Goal: Share content: Share content

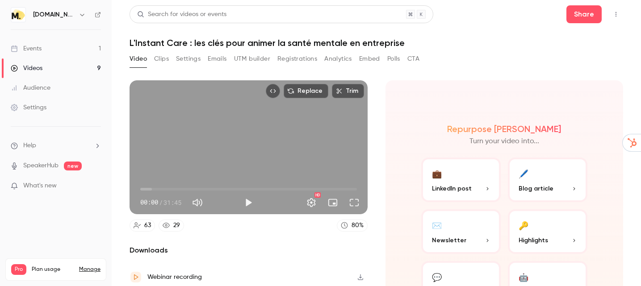
click at [37, 51] on div "Events" at bounding box center [26, 48] width 31 height 9
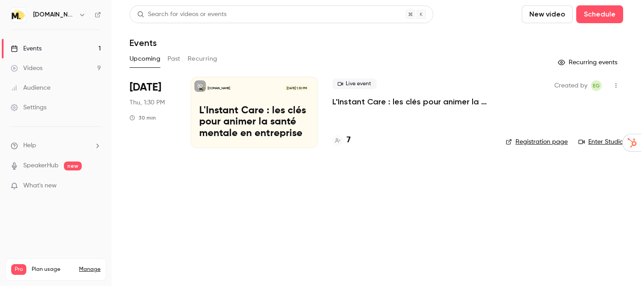
click at [174, 60] on button "Past" at bounding box center [173, 59] width 13 height 14
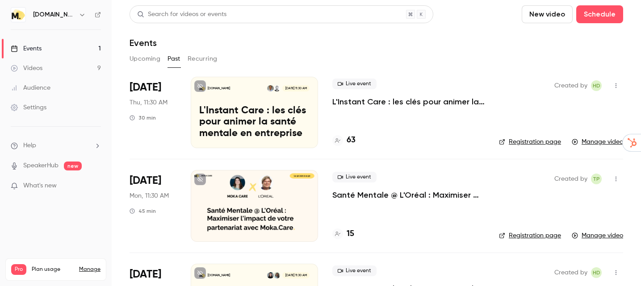
click at [46, 69] on link "Videos 9" at bounding box center [56, 68] width 112 height 20
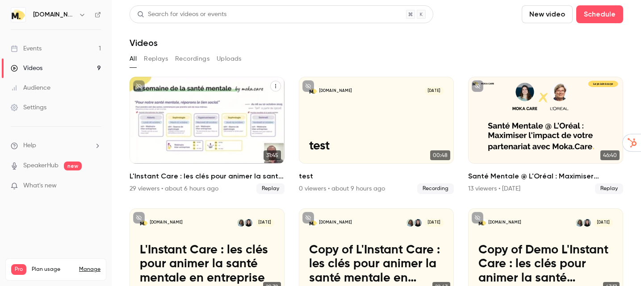
click at [278, 85] on button "L'Instant Care : les clés pour animer la santé mentale en entreprise" at bounding box center [275, 86] width 11 height 11
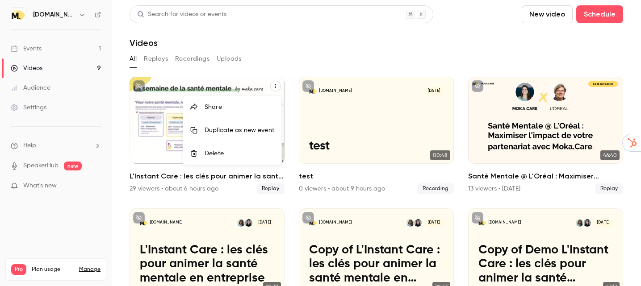
click at [298, 59] on div at bounding box center [320, 143] width 641 height 286
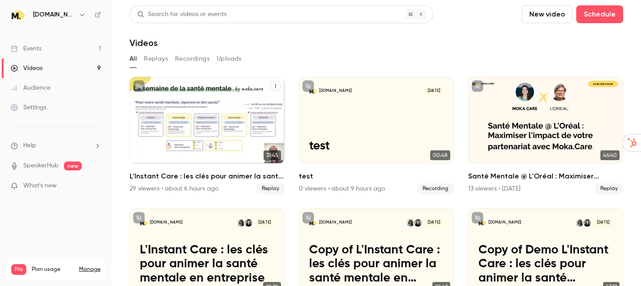
click at [212, 90] on div "[DOMAIN_NAME] [DATE]" at bounding box center [207, 91] width 134 height 8
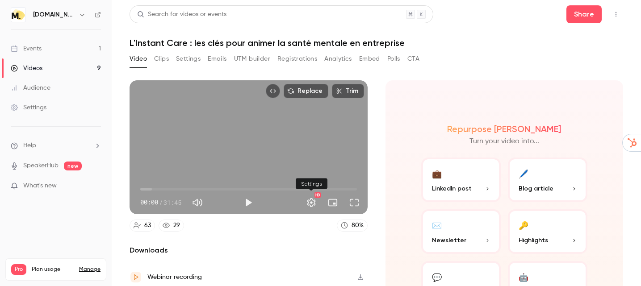
click at [311, 206] on button "Settings" at bounding box center [311, 203] width 18 height 18
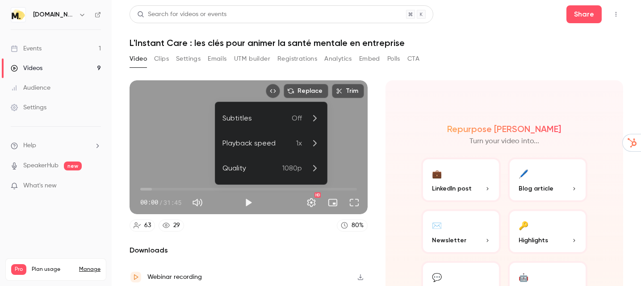
click at [311, 206] on div at bounding box center [320, 143] width 641 height 286
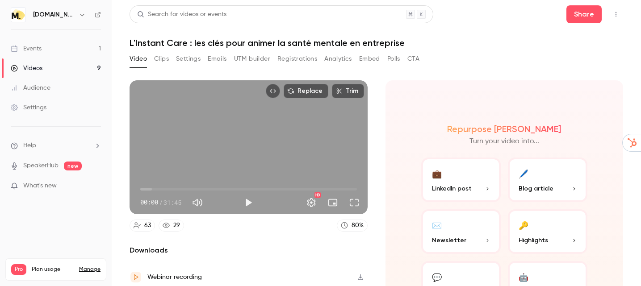
click at [461, 64] on div "Video Clips Settings Emails UTM builder Registrations Analytics Embed Polls CTA" at bounding box center [375, 61] width 493 height 18
click at [274, 95] on button "Embed video" at bounding box center [273, 91] width 14 height 14
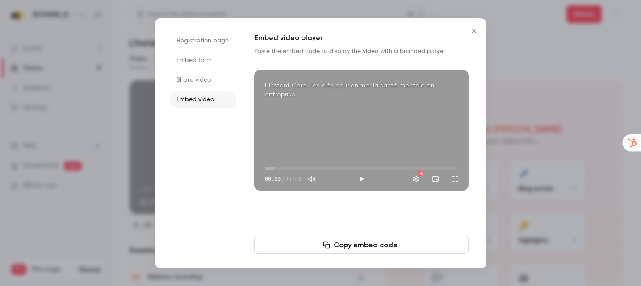
click at [350, 246] on button "Copy embed code" at bounding box center [361, 245] width 214 height 18
click at [206, 83] on li "Share video" at bounding box center [202, 80] width 67 height 16
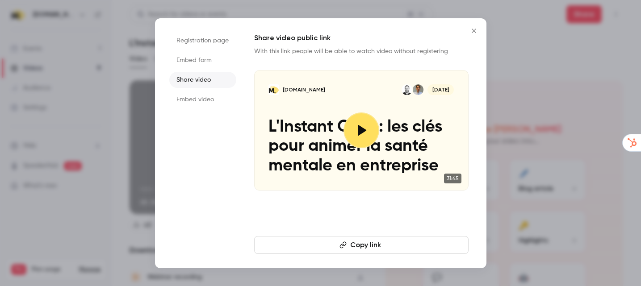
click at [194, 62] on li "Embed form" at bounding box center [202, 60] width 67 height 16
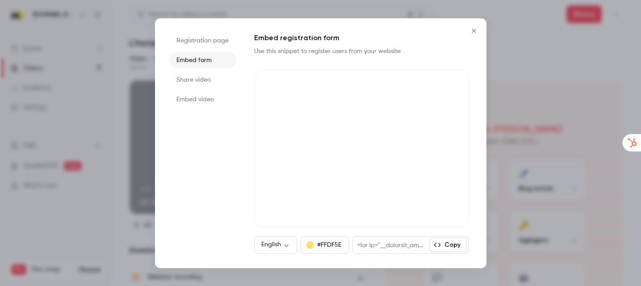
click at [195, 39] on li "Registration page" at bounding box center [202, 41] width 67 height 16
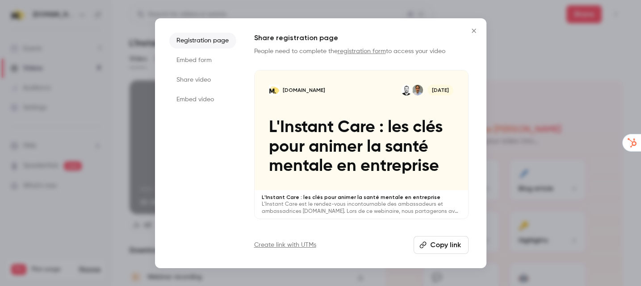
click at [471, 32] on icon "Close" at bounding box center [473, 31] width 4 height 4
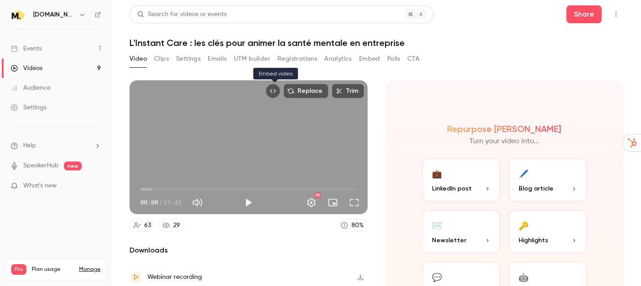
click at [274, 93] on icon "Embed video" at bounding box center [273, 91] width 6 height 6
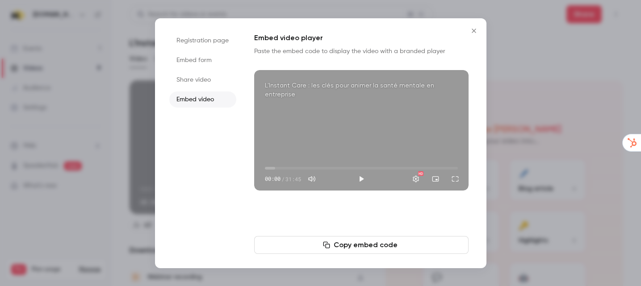
click at [327, 245] on icon "button" at bounding box center [326, 244] width 7 height 7
click at [192, 77] on li "Share video" at bounding box center [202, 80] width 67 height 16
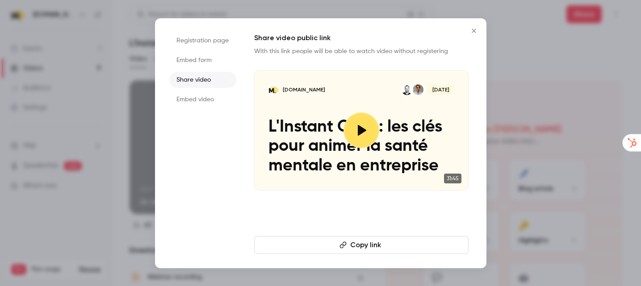
click at [356, 248] on button "Copy link" at bounding box center [361, 245] width 214 height 18
click at [212, 63] on li "Embed form" at bounding box center [202, 60] width 67 height 16
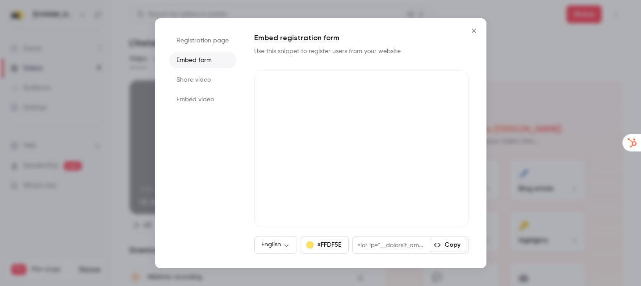
click at [208, 80] on li "Share video" at bounding box center [202, 80] width 67 height 16
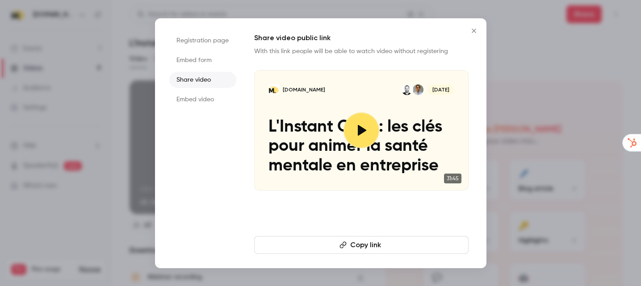
click at [207, 100] on li "Embed video" at bounding box center [202, 100] width 67 height 16
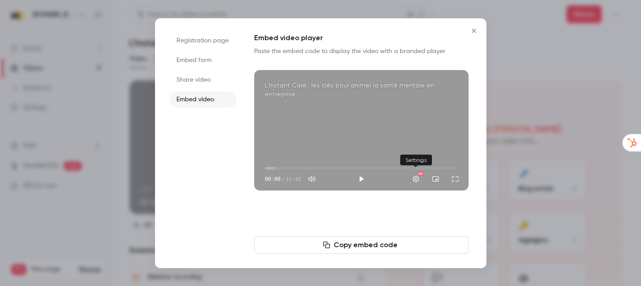
click at [415, 180] on button "Settings" at bounding box center [416, 179] width 18 height 18
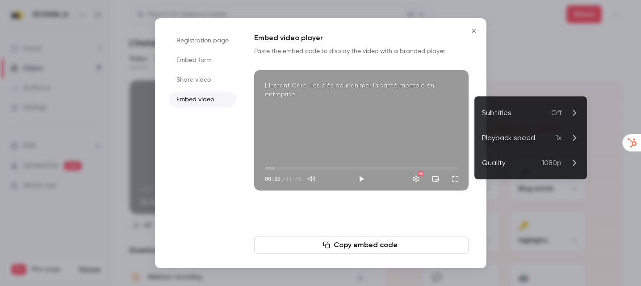
click at [447, 39] on div at bounding box center [320, 143] width 331 height 250
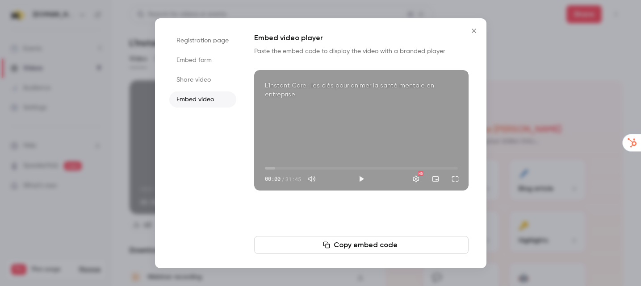
click at [475, 29] on icon "Close" at bounding box center [473, 30] width 11 height 7
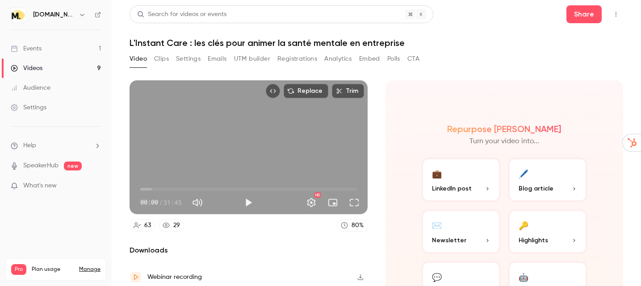
scroll to position [63, 0]
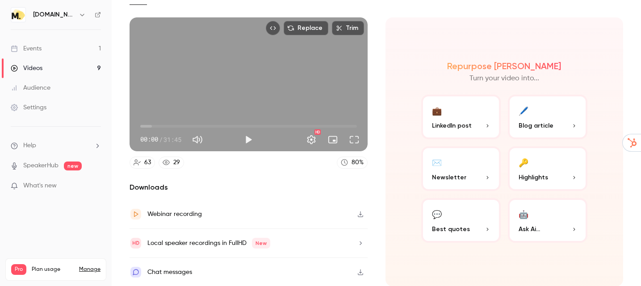
click at [360, 215] on icon "button" at bounding box center [360, 214] width 7 height 6
